Goal: Task Accomplishment & Management: Manage account settings

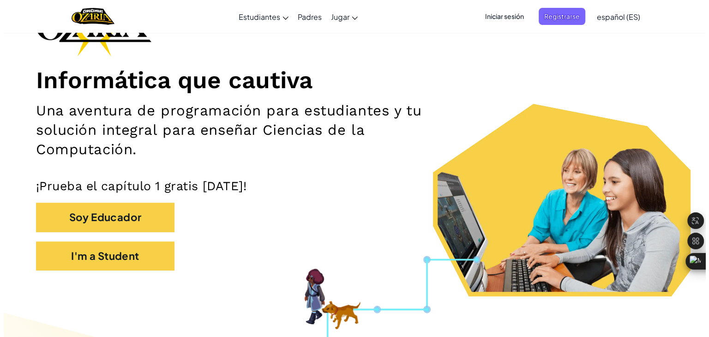
scroll to position [83, 0]
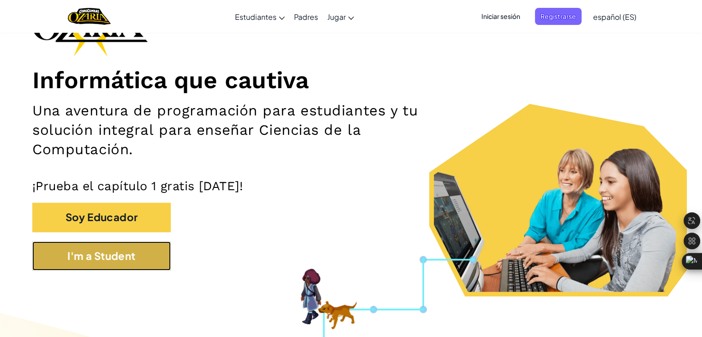
click at [120, 261] on button "I'm a Student" at bounding box center [101, 255] width 138 height 29
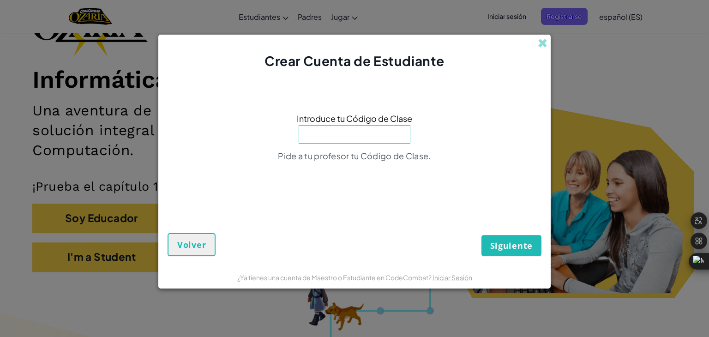
click at [537, 40] on div "Crear Cuenta de Estudiante" at bounding box center [354, 53] width 392 height 36
click at [539, 40] on span at bounding box center [543, 43] width 10 height 10
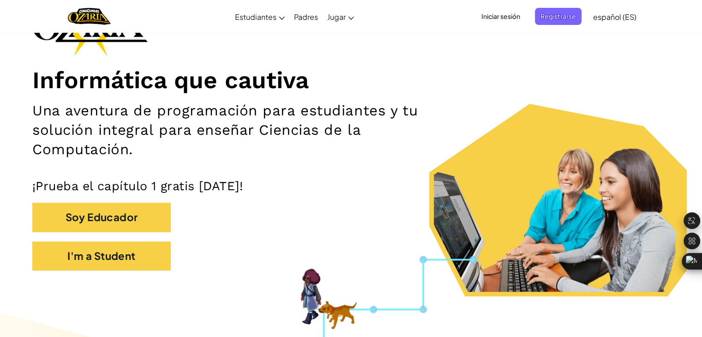
click at [512, 14] on span "Iniciar sesión" at bounding box center [501, 16] width 50 height 17
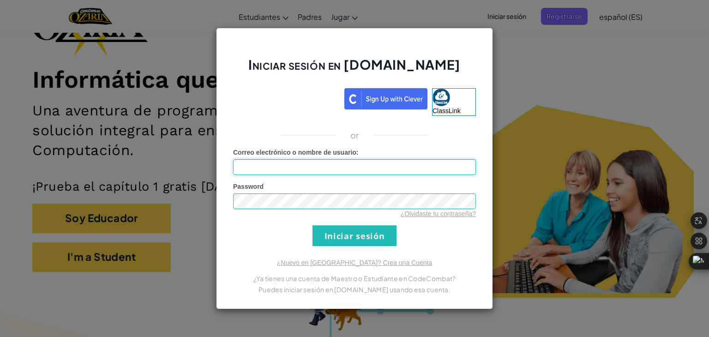
click at [351, 168] on input "Correo electrónico o nombre de usuario :" at bounding box center [354, 167] width 243 height 16
type input "[EMAIL_ADDRESS][DOMAIN_NAME]"
click at [312, 225] on input "Iniciar sesión" at bounding box center [354, 235] width 84 height 21
